Goal: Use online tool/utility: Utilize a website feature to perform a specific function

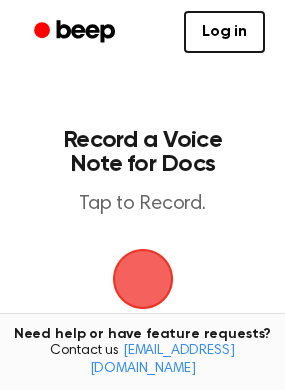
click at [158, 284] on span "button" at bounding box center [142, 279] width 84 height 84
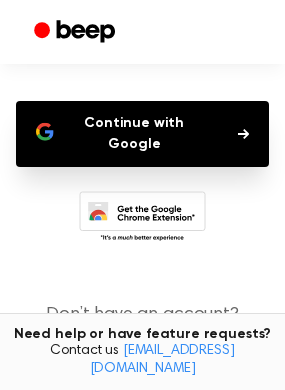
scroll to position [200, 0]
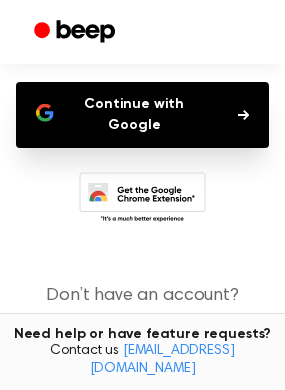
click at [211, 126] on button "Continue with Google" at bounding box center [142, 115] width 253 height 66
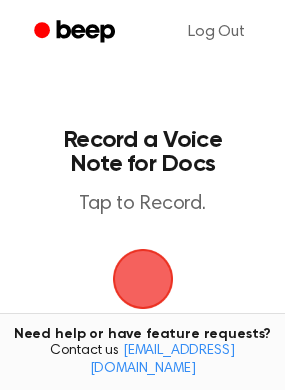
click at [176, 317] on span "button" at bounding box center [143, 279] width 84 height 84
click at [183, 298] on span "button" at bounding box center [142, 279] width 107 height 107
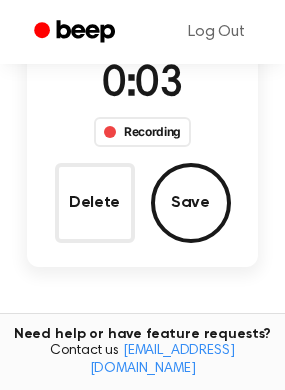
scroll to position [200, 0]
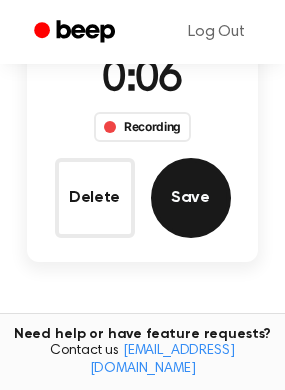
click at [170, 214] on button "Save" at bounding box center [191, 198] width 80 height 80
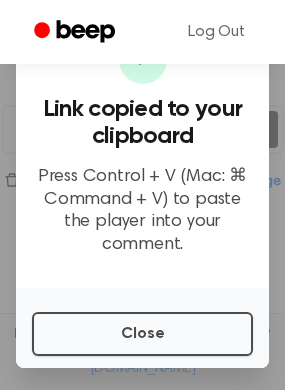
scroll to position [305, 0]
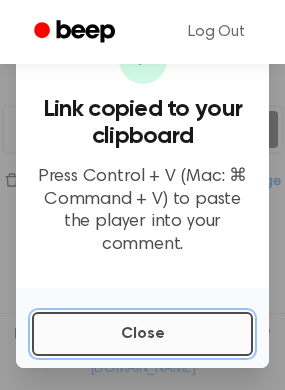
click at [109, 327] on button "Close" at bounding box center [142, 334] width 221 height 44
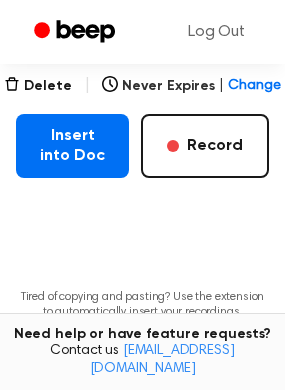
scroll to position [405, 0]
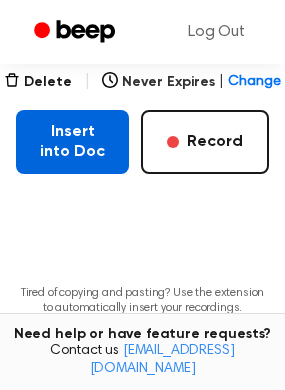
click at [87, 152] on button "Insert into Doc" at bounding box center [72, 142] width 113 height 64
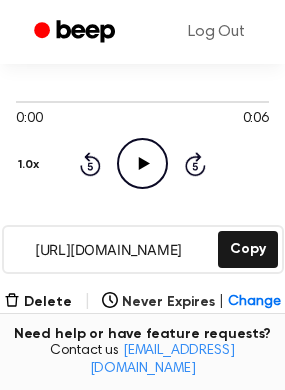
scroll to position [205, 0]
